Goal: Task Accomplishment & Management: Complete application form

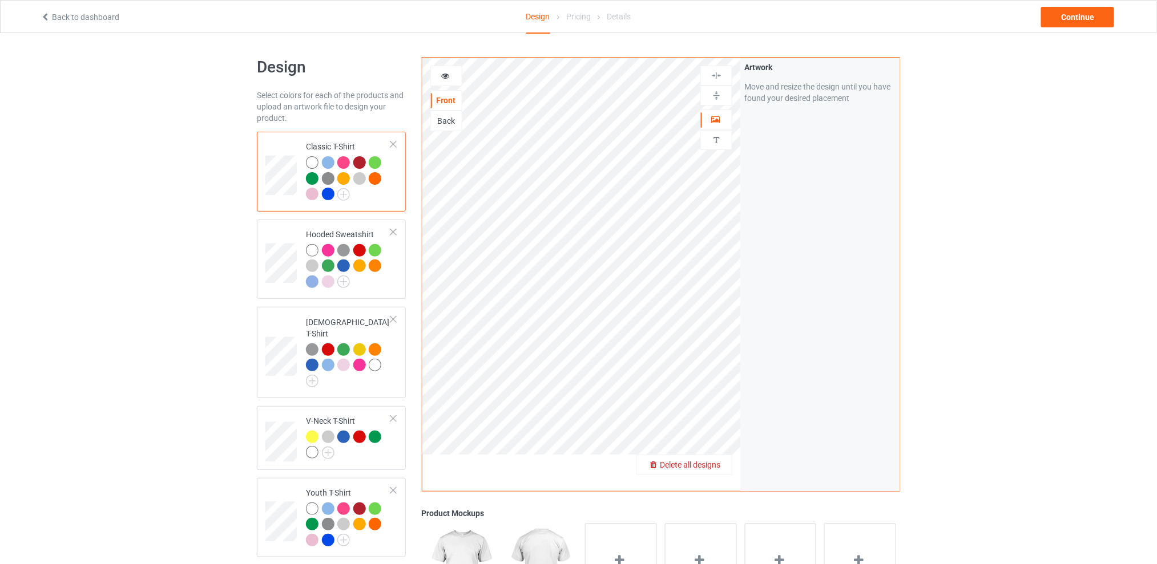
click at [717, 460] on span "Delete all designs" at bounding box center [690, 464] width 60 height 9
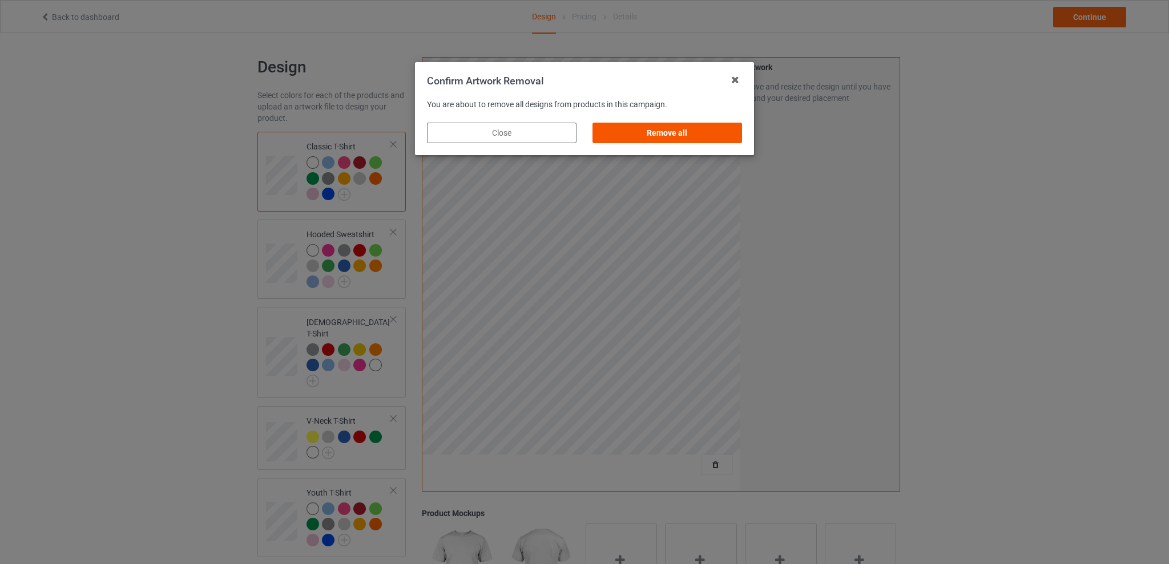
click at [698, 136] on div "Remove all" at bounding box center [667, 133] width 150 height 21
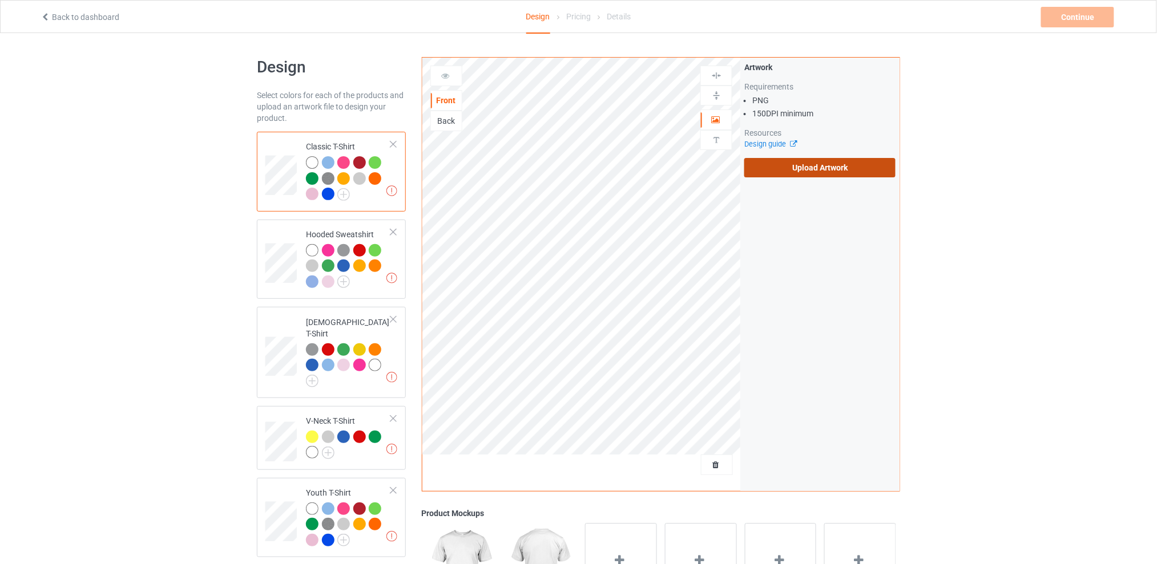
click at [809, 169] on label "Upload Artwork" at bounding box center [819, 167] width 151 height 19
click at [0, 0] on input "Upload Artwork" at bounding box center [0, 0] width 0 height 0
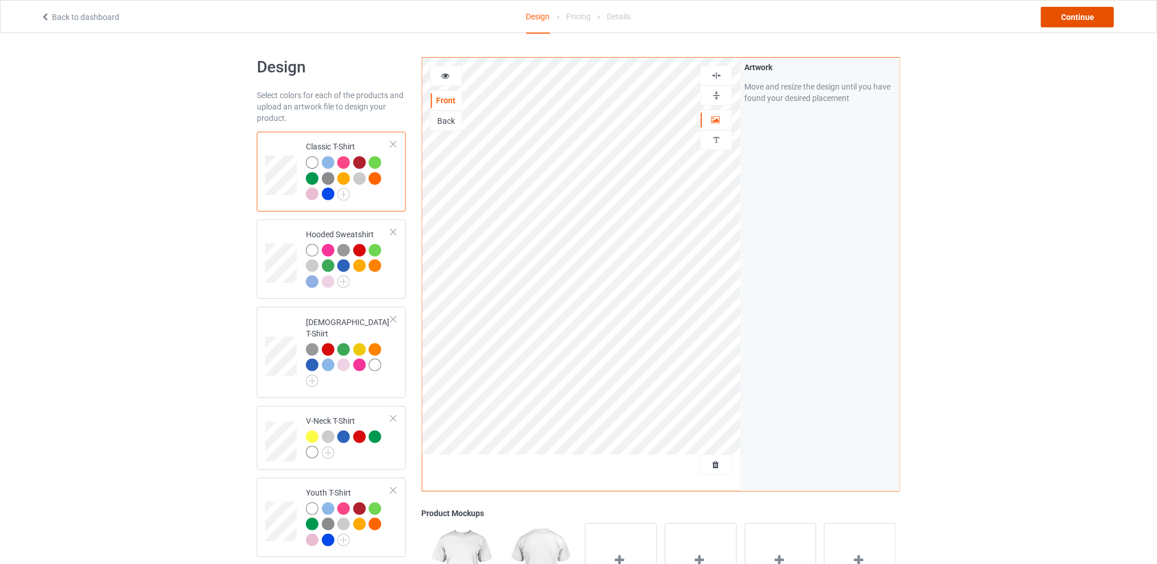
click at [1101, 15] on div "Continue" at bounding box center [1077, 17] width 73 height 21
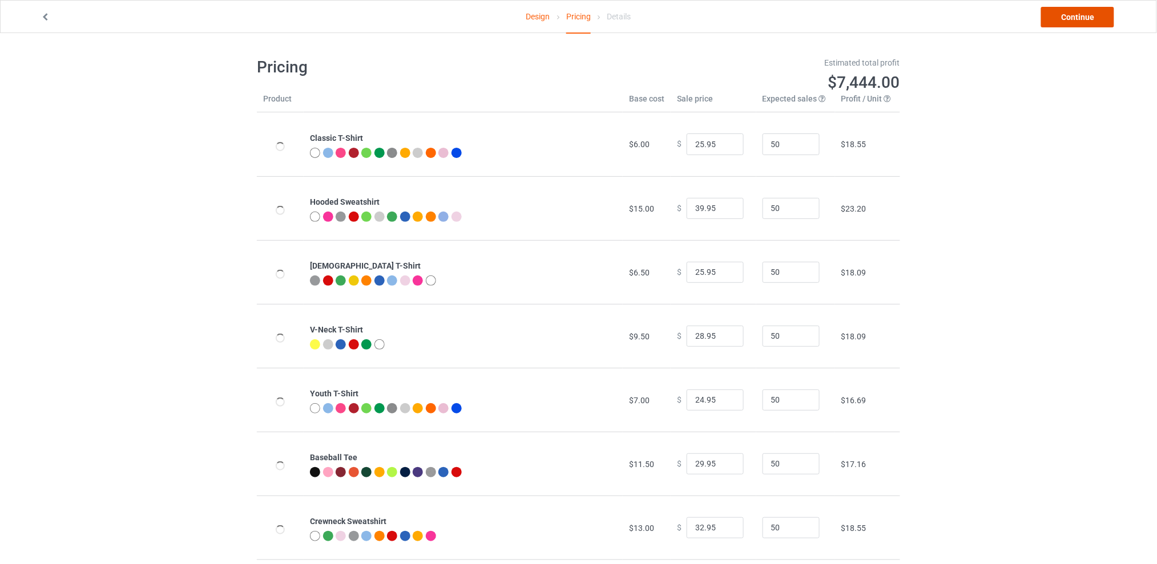
click at [1078, 22] on link "Continue" at bounding box center [1077, 17] width 73 height 21
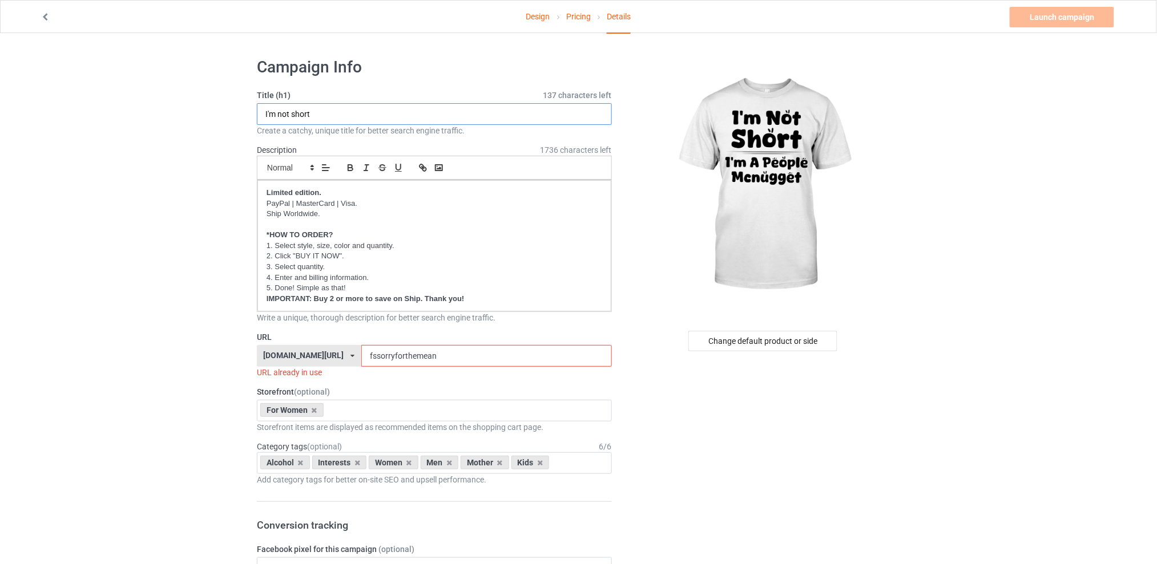
type input "I'm not short"
drag, startPoint x: 451, startPoint y: 356, endPoint x: 345, endPoint y: 355, distance: 106.1
click at [345, 355] on div "[DOMAIN_NAME][URL] [DOMAIN_NAME][URL] [DOMAIN_NAME][URL] [DOMAIN_NAME][URL] 5d7…" at bounding box center [434, 356] width 355 height 22
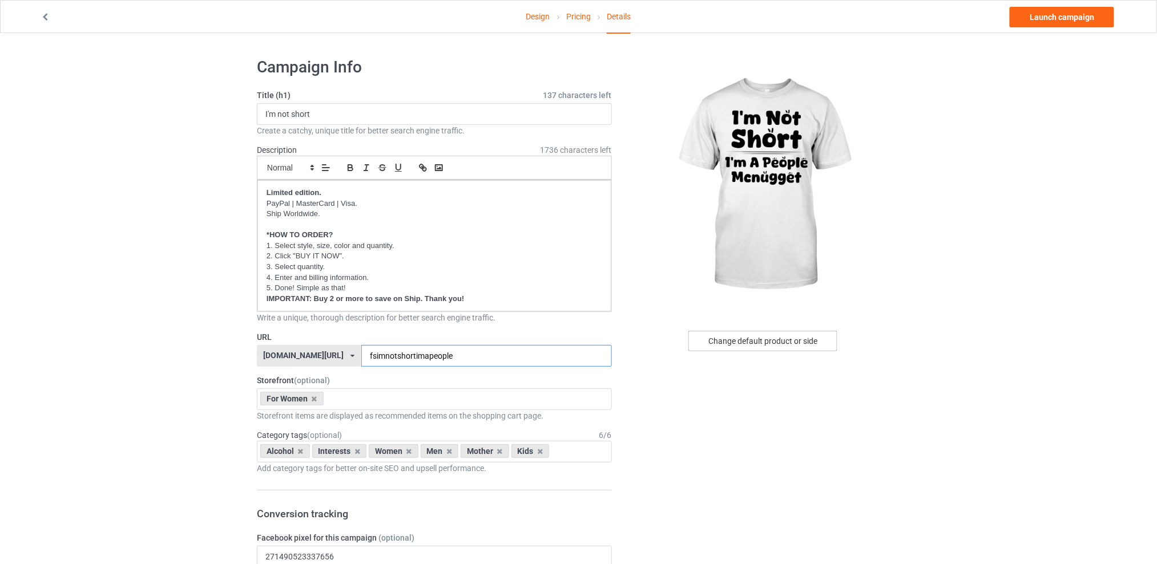
type input "fsimnotshortimapeople"
click at [728, 345] on div "Change default product or side" at bounding box center [762, 341] width 149 height 21
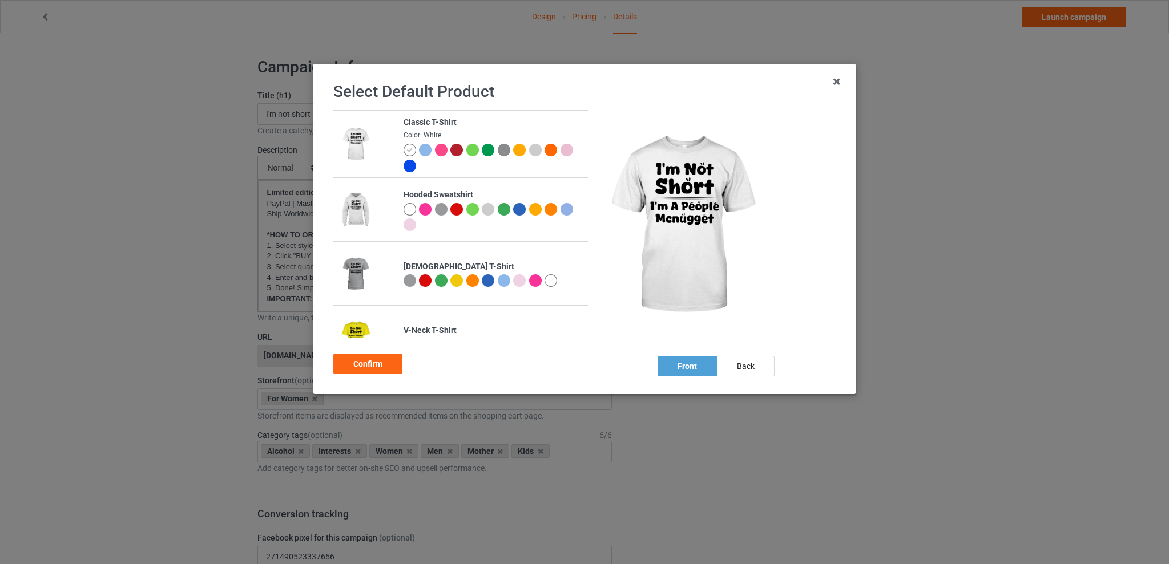
click at [531, 284] on div at bounding box center [535, 280] width 13 height 13
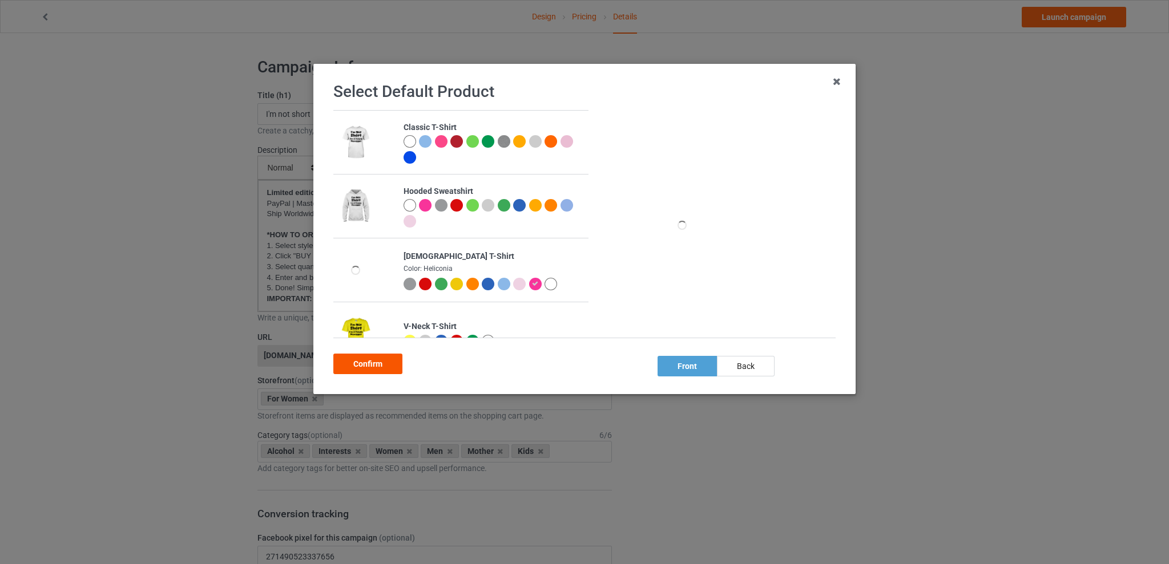
click at [375, 359] on div "Confirm" at bounding box center [367, 364] width 69 height 21
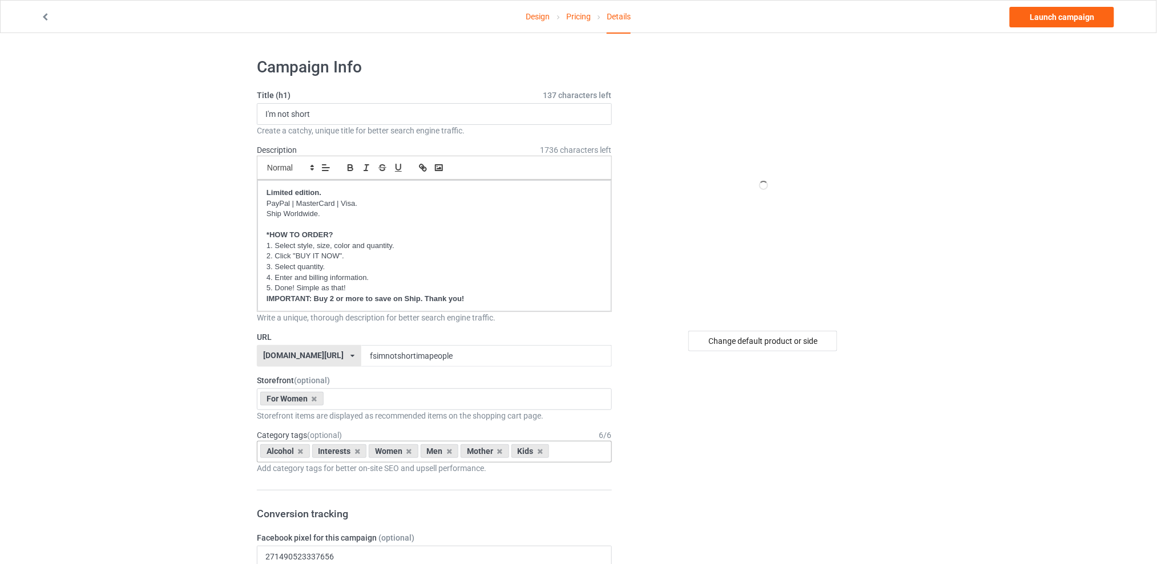
click at [296, 451] on div "Alcohol" at bounding box center [285, 452] width 50 height 14
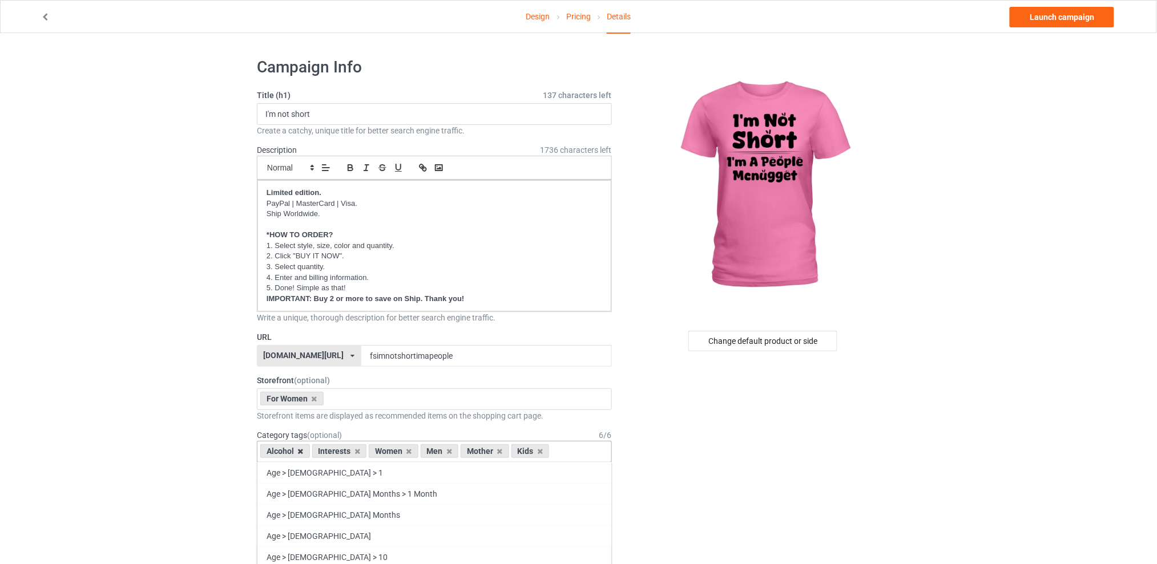
click at [300, 451] on icon at bounding box center [301, 451] width 6 height 7
click at [306, 449] on icon at bounding box center [306, 451] width 6 height 7
click at [338, 451] on icon at bounding box center [341, 451] width 6 height 7
click at [349, 452] on icon at bounding box center [351, 451] width 6 height 7
click at [341, 452] on icon at bounding box center [341, 451] width 6 height 7
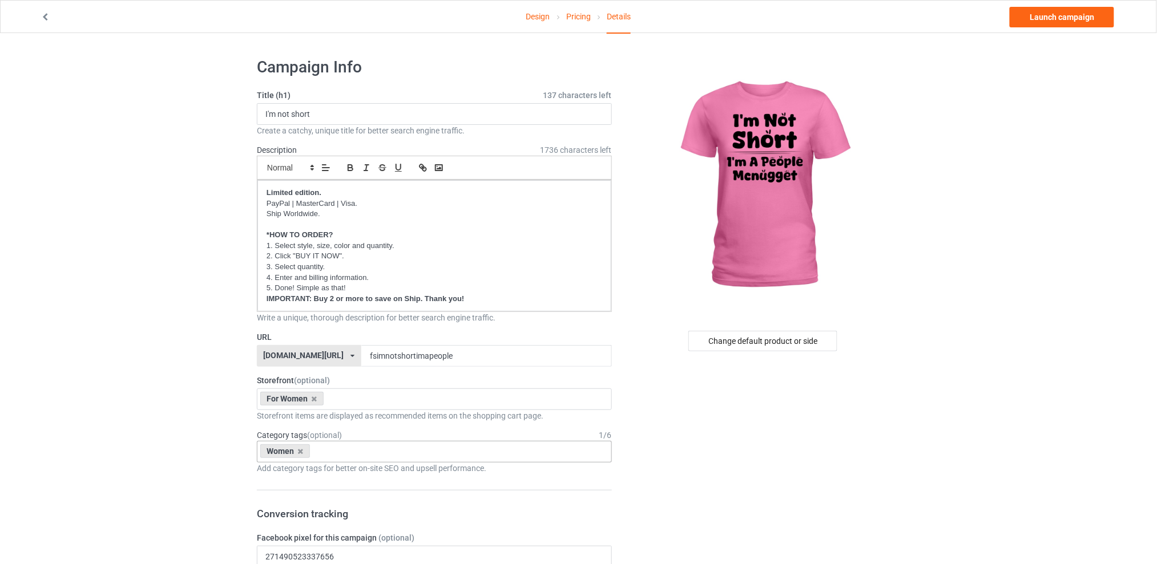
click at [542, 18] on link "Design" at bounding box center [538, 17] width 24 height 32
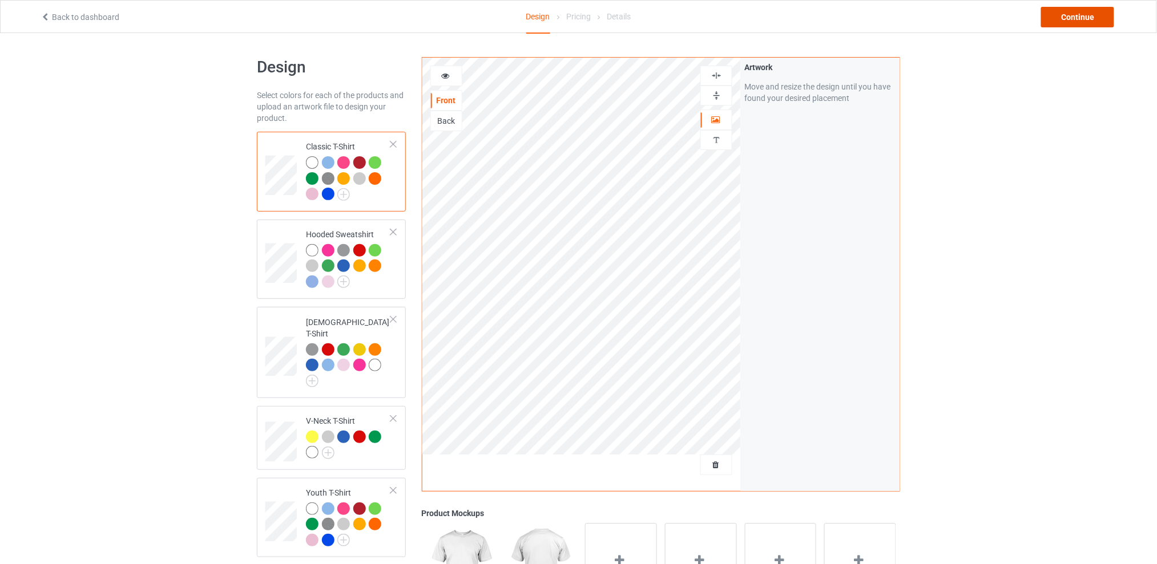
click at [1064, 13] on div "Continue" at bounding box center [1077, 17] width 73 height 21
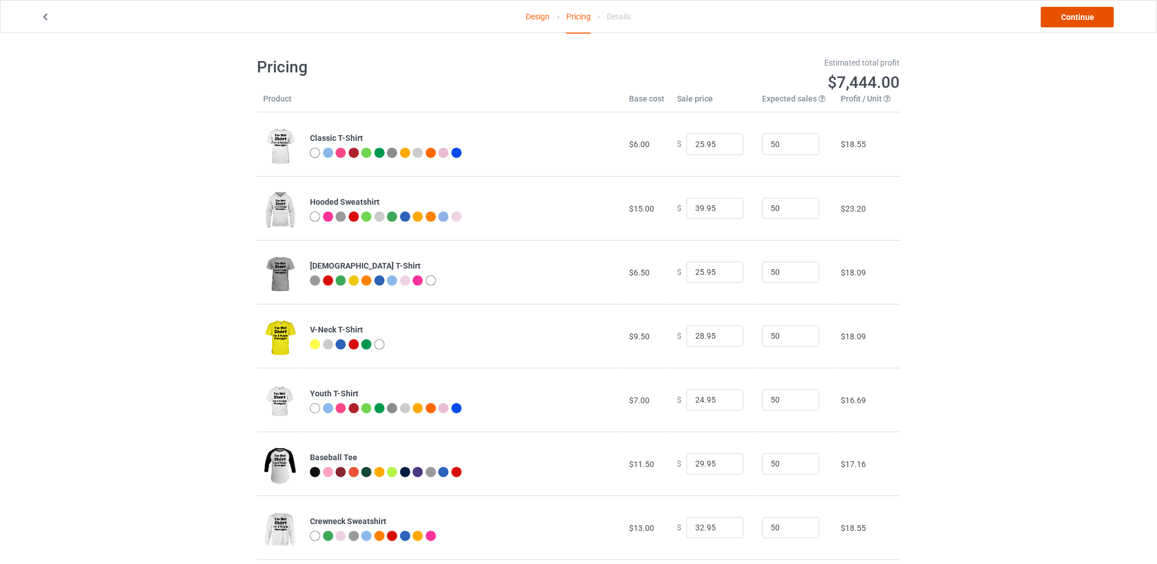
click at [1060, 16] on link "Continue" at bounding box center [1077, 17] width 73 height 21
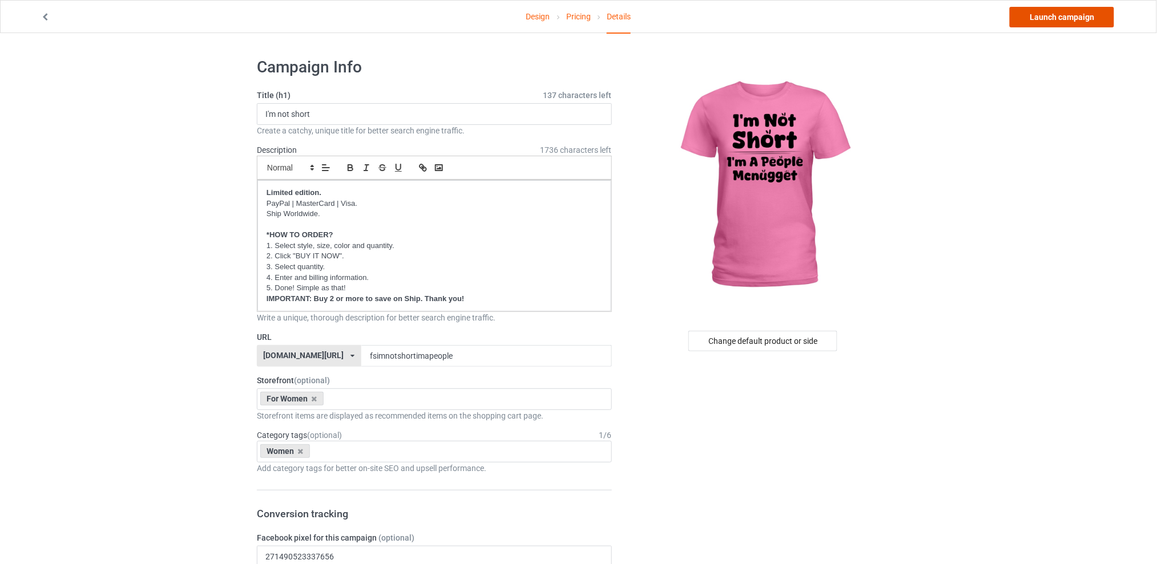
click at [1065, 18] on link "Launch campaign" at bounding box center [1061, 17] width 104 height 21
